Goal: Task Accomplishment & Management: Use online tool/utility

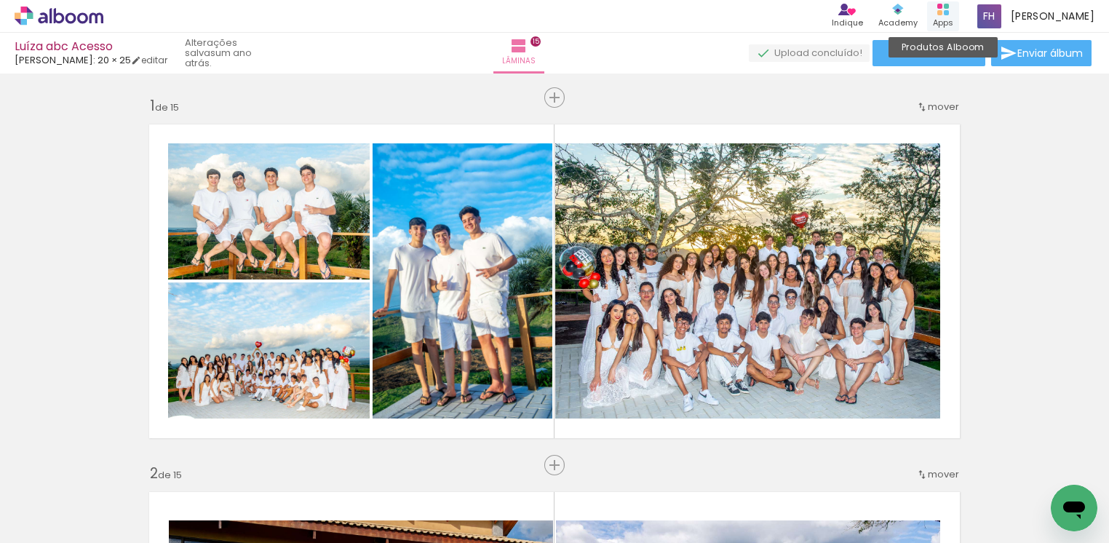
click at [941, 10] on rect at bounding box center [939, 12] width 5 height 5
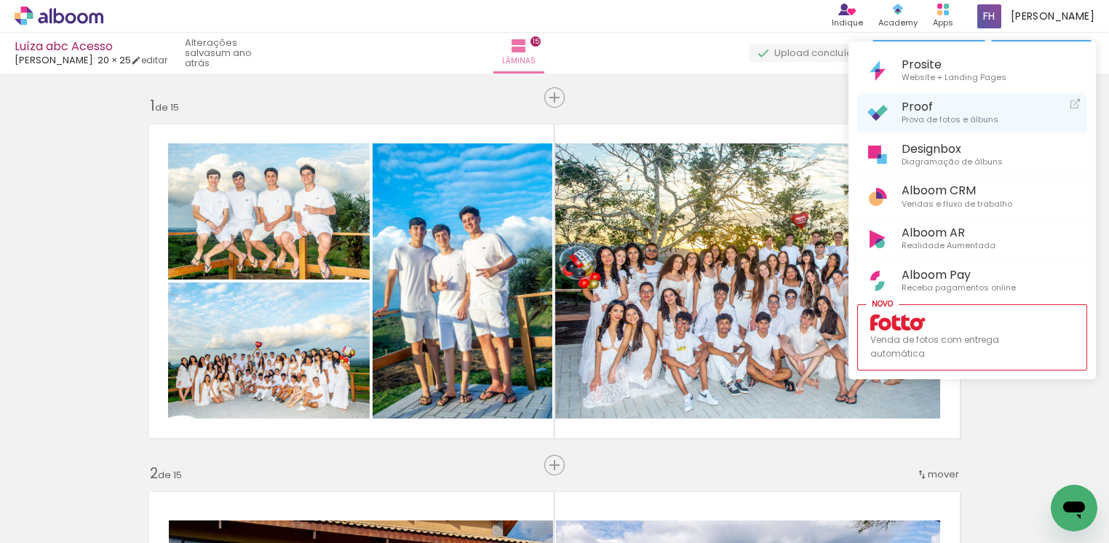
click at [920, 122] on span "Prova de fotos e álbuns" at bounding box center [949, 119] width 97 height 13
click at [923, 109] on span "Proof" at bounding box center [949, 107] width 97 height 14
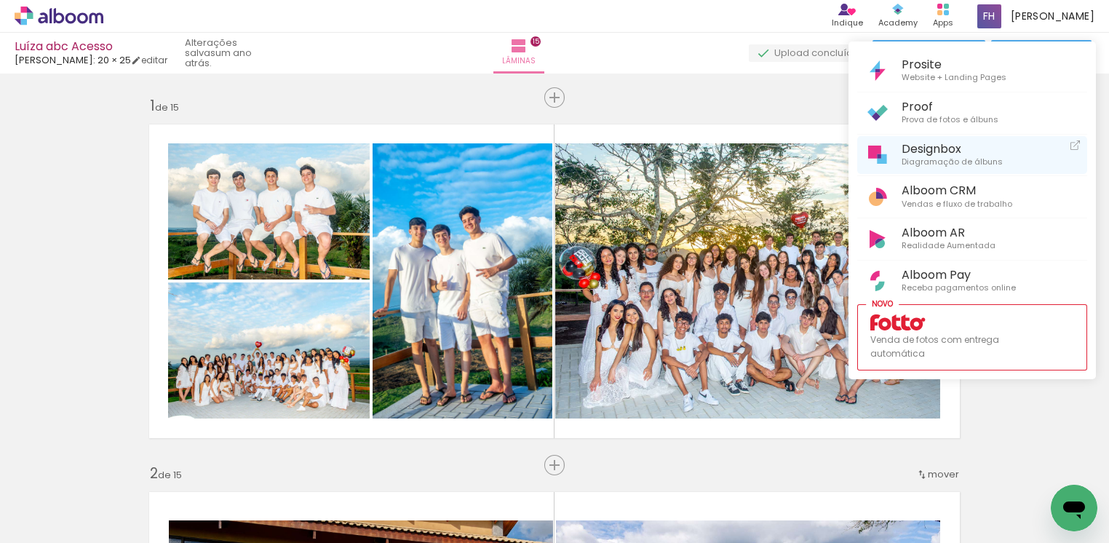
click at [935, 152] on span "Designbox" at bounding box center [951, 149] width 101 height 14
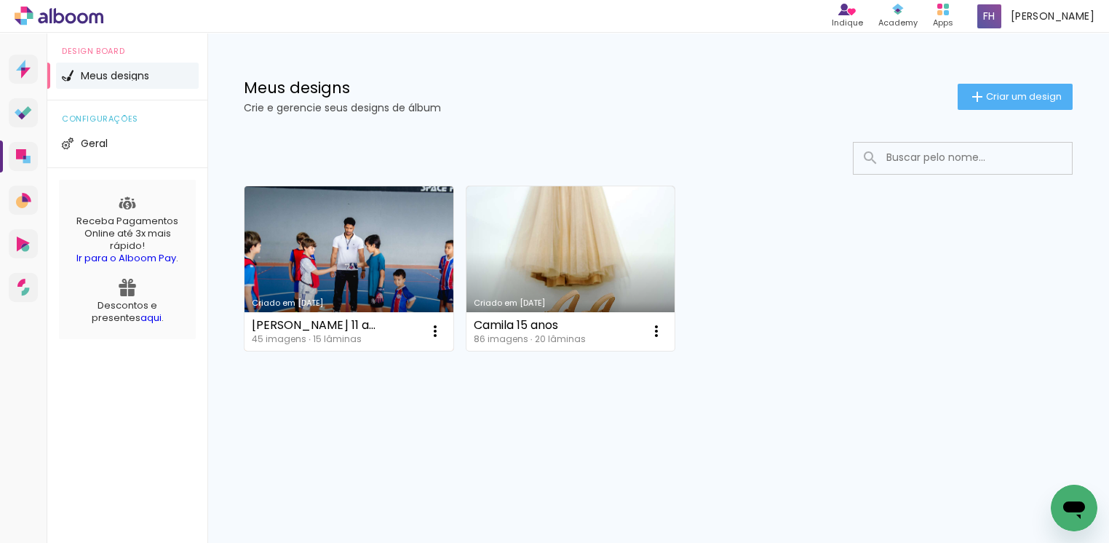
click at [354, 292] on link "Criado em [DATE]" at bounding box center [348, 268] width 209 height 164
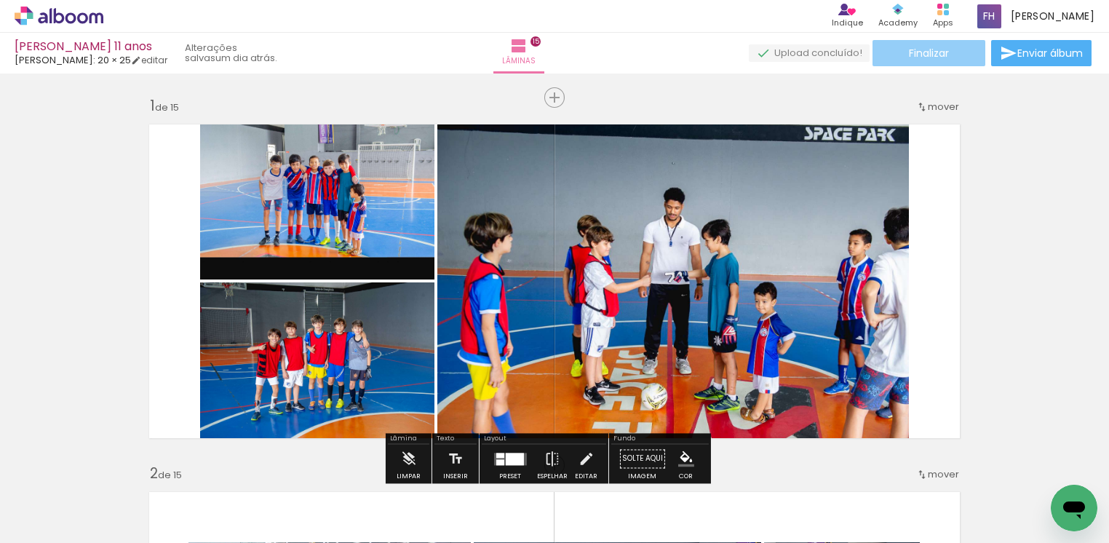
click at [913, 56] on span "Finalizar" at bounding box center [928, 53] width 40 height 10
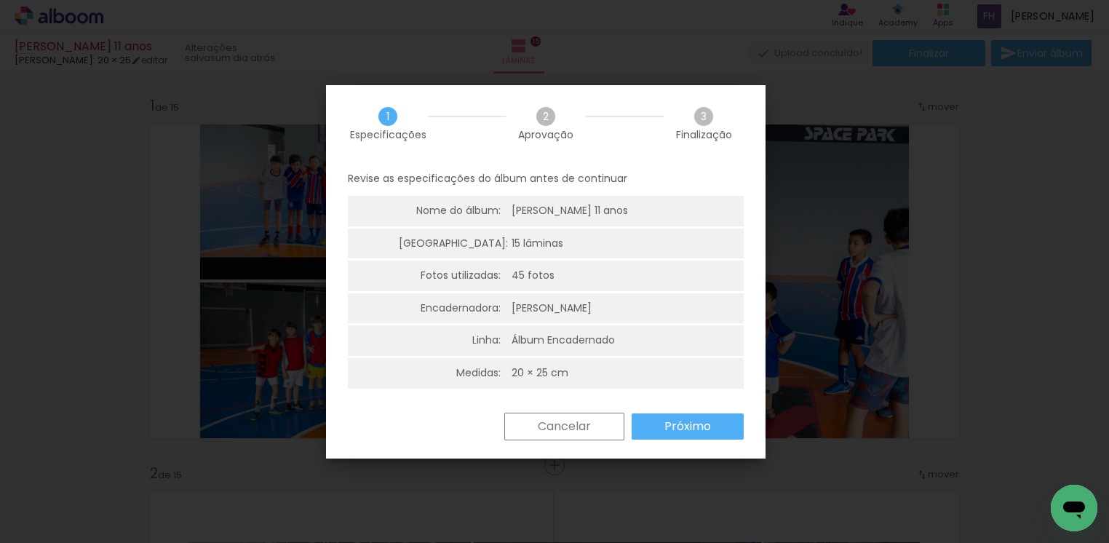
click at [0, 0] on slot "Próximo" at bounding box center [0, 0] width 0 height 0
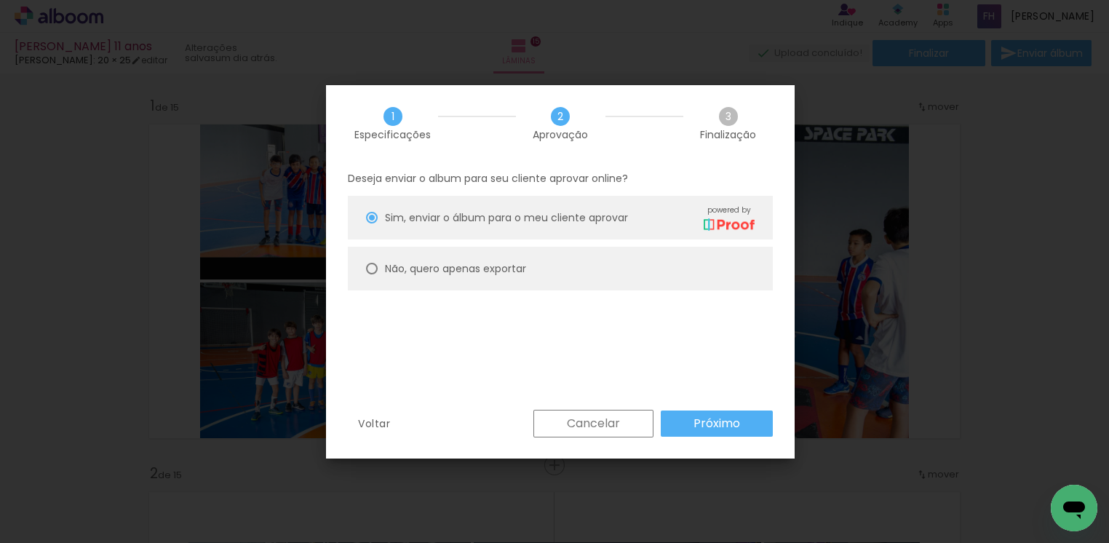
click at [690, 428] on paper-button "Próximo" at bounding box center [716, 423] width 112 height 26
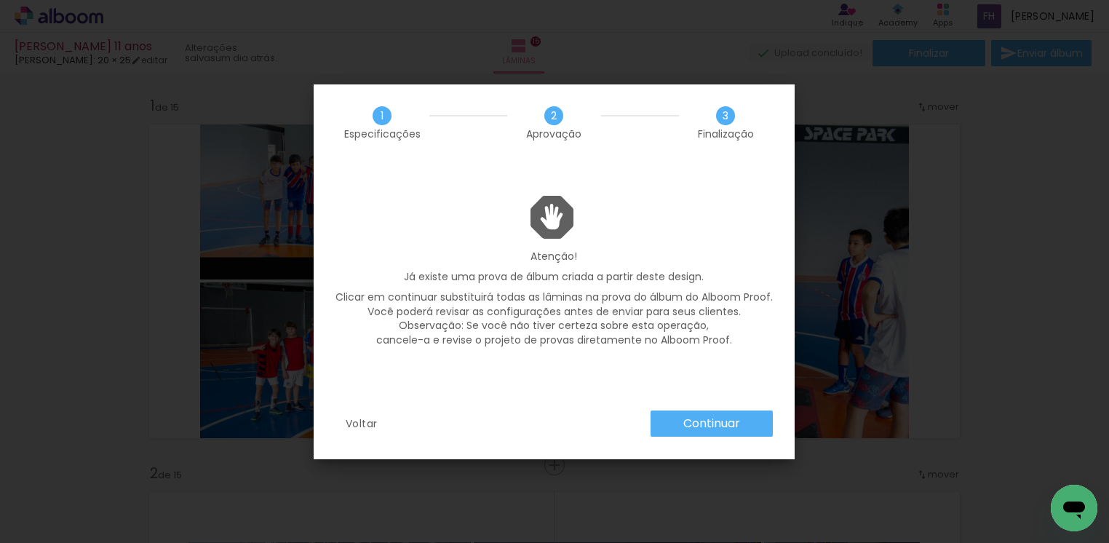
click at [0, 0] on slot "Continuar" at bounding box center [0, 0] width 0 height 0
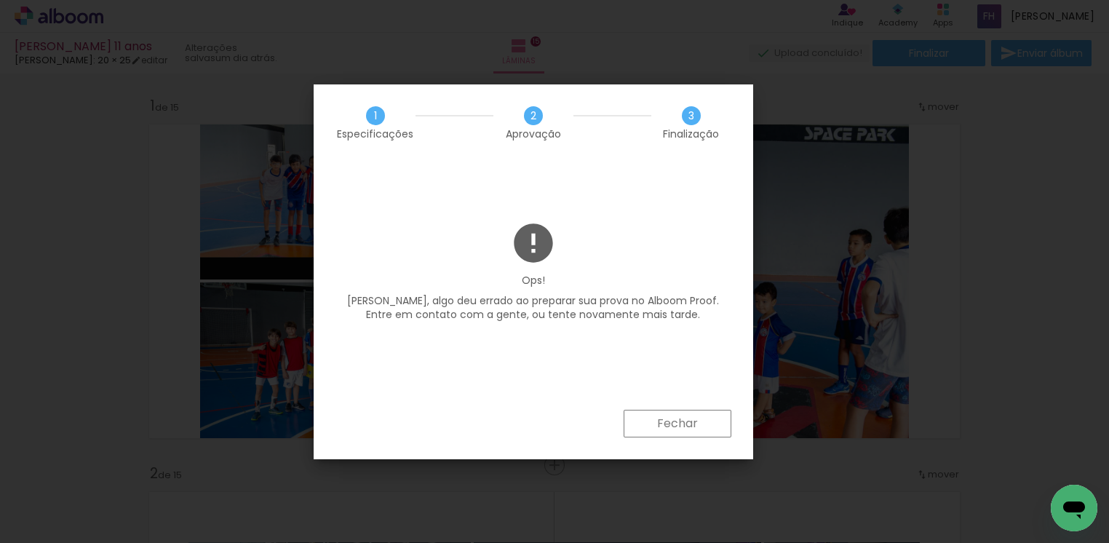
click at [0, 0] on slot "Fechar" at bounding box center [0, 0] width 0 height 0
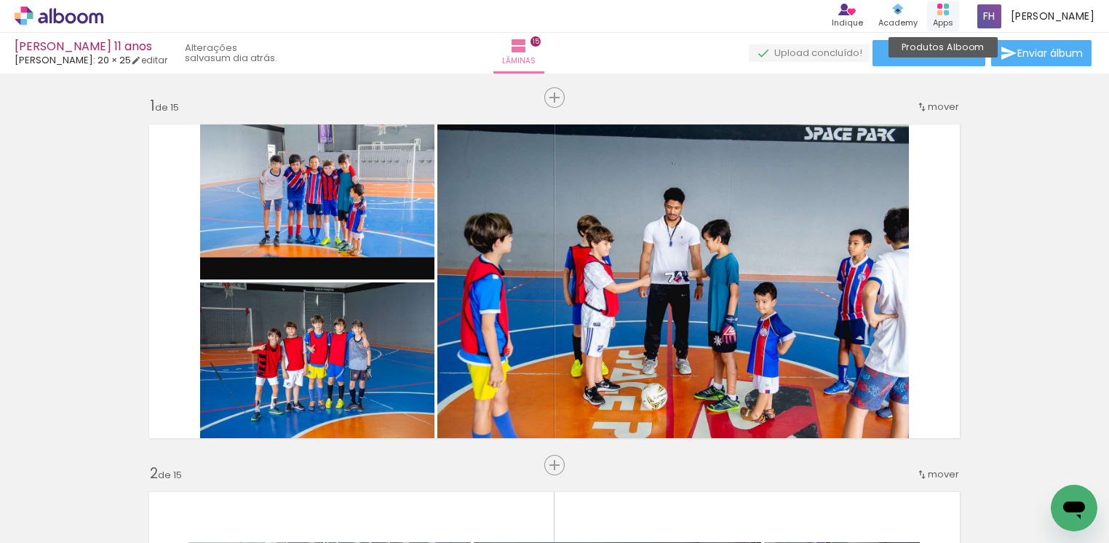
click at [946, 12] on icon at bounding box center [943, 10] width 12 height 12
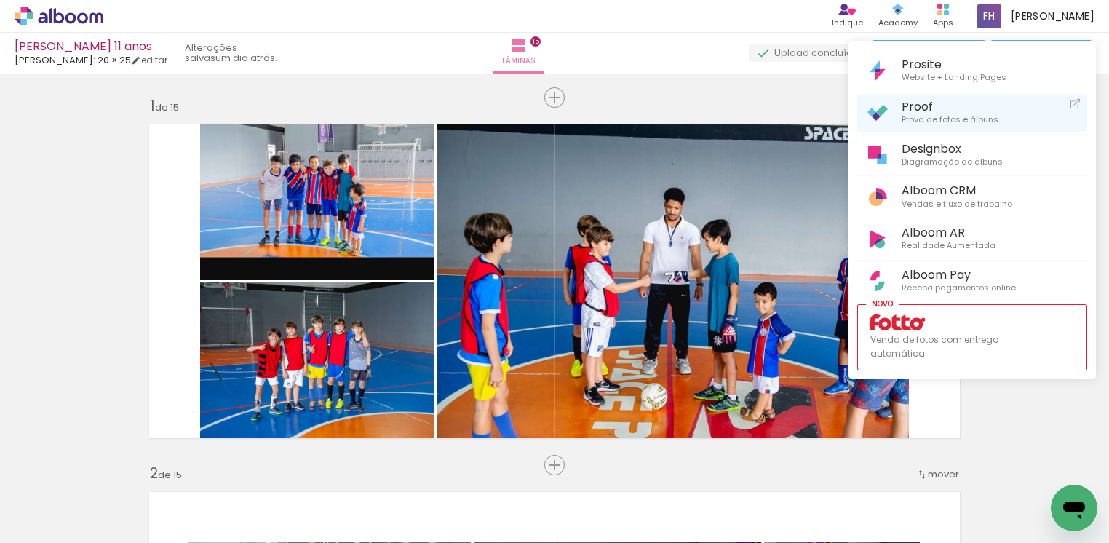
click at [914, 111] on span "Proof" at bounding box center [949, 107] width 97 height 14
click at [665, 86] on div at bounding box center [554, 271] width 1109 height 543
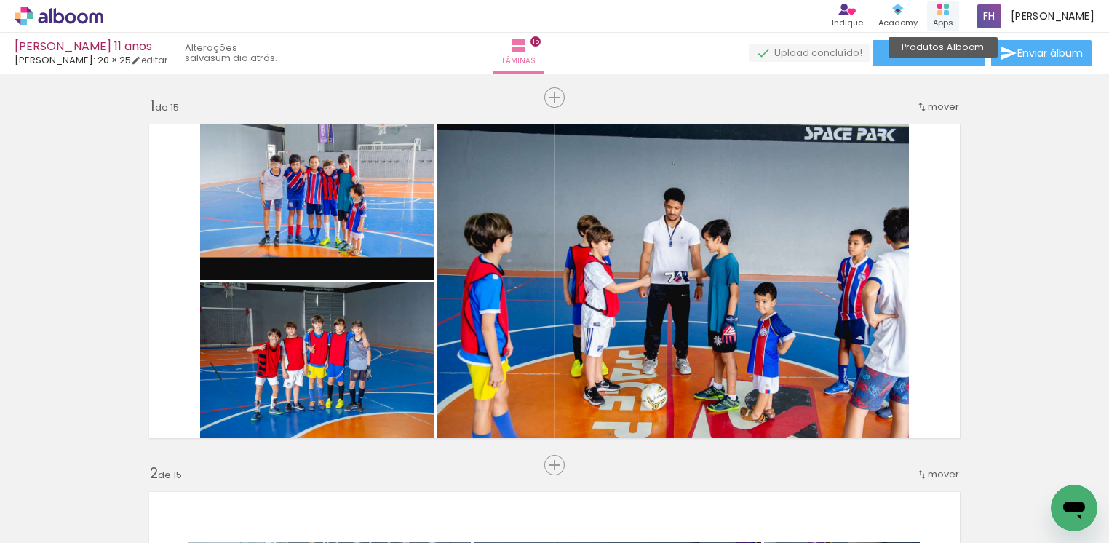
click at [953, 17] on div "Apps" at bounding box center [942, 23] width 20 height 12
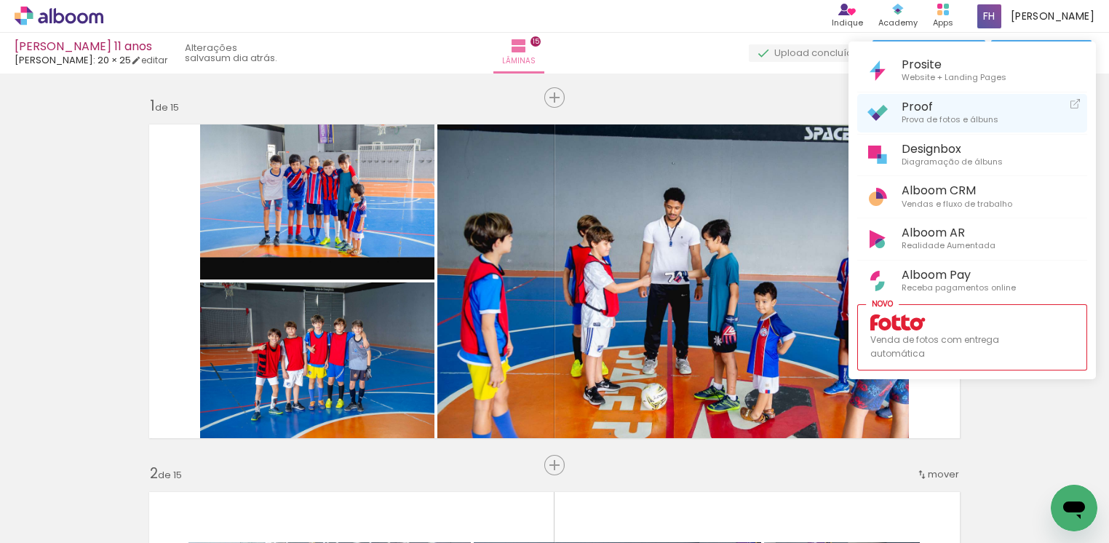
click at [922, 114] on span "Prova de fotos e álbuns" at bounding box center [949, 119] width 97 height 13
click at [926, 112] on span "Proof" at bounding box center [949, 107] width 97 height 14
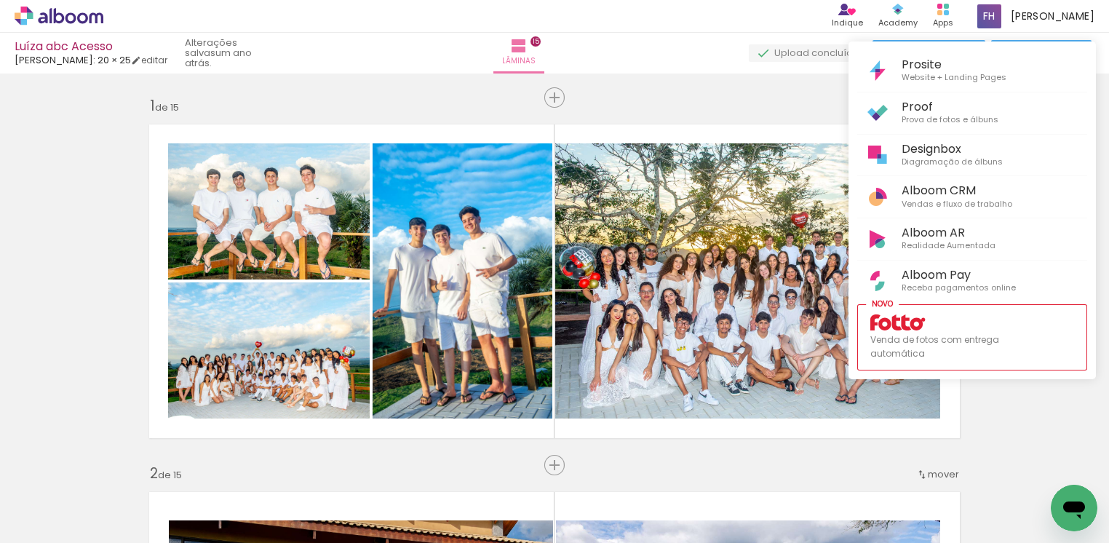
click at [696, 49] on div at bounding box center [554, 271] width 1109 height 543
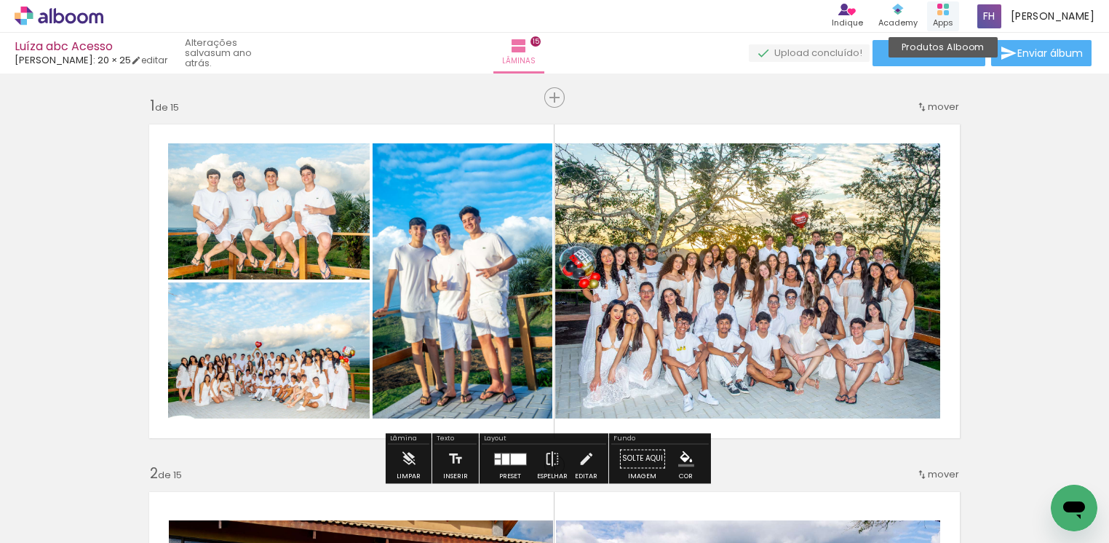
click at [955, 14] on div "Produtos Alboom Apps" at bounding box center [943, 16] width 32 height 30
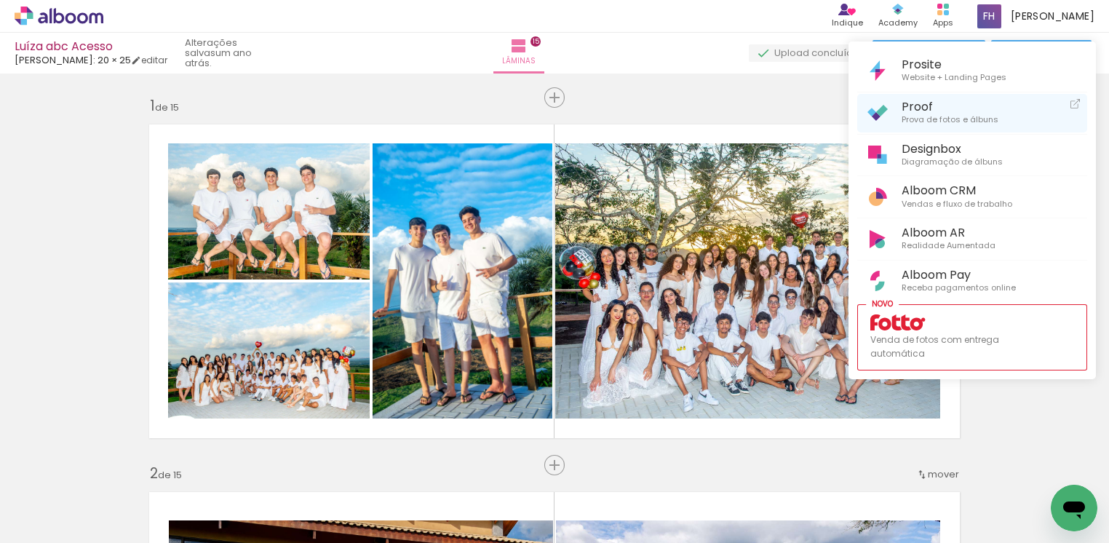
click at [929, 113] on span "Prova de fotos e álbuns" at bounding box center [949, 119] width 97 height 13
